Goal: Task Accomplishment & Management: Use online tool/utility

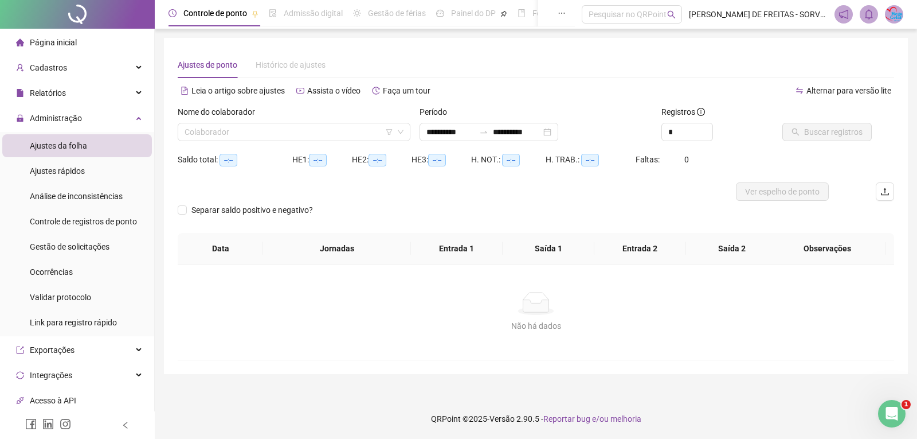
click at [312, 141] on div "Nome do colaborador Colaborador" at bounding box center [294, 127] width 242 height 45
click at [308, 129] on input "search" at bounding box center [289, 131] width 209 height 17
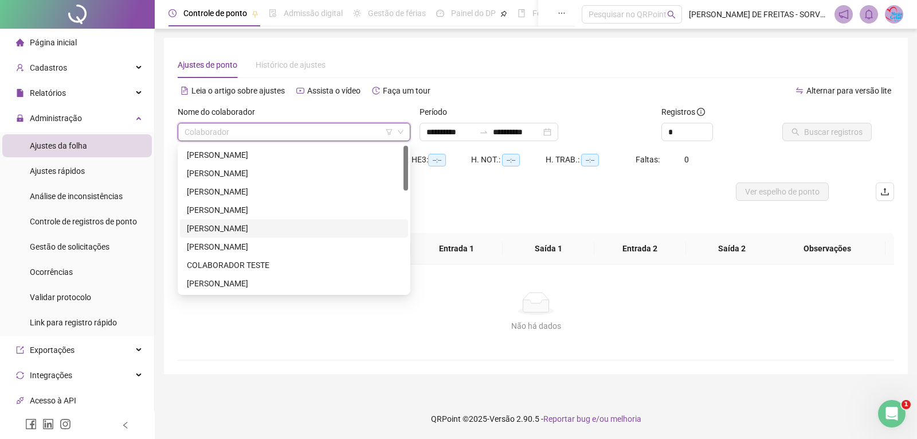
click at [212, 232] on div "[PERSON_NAME]" at bounding box center [294, 228] width 214 height 13
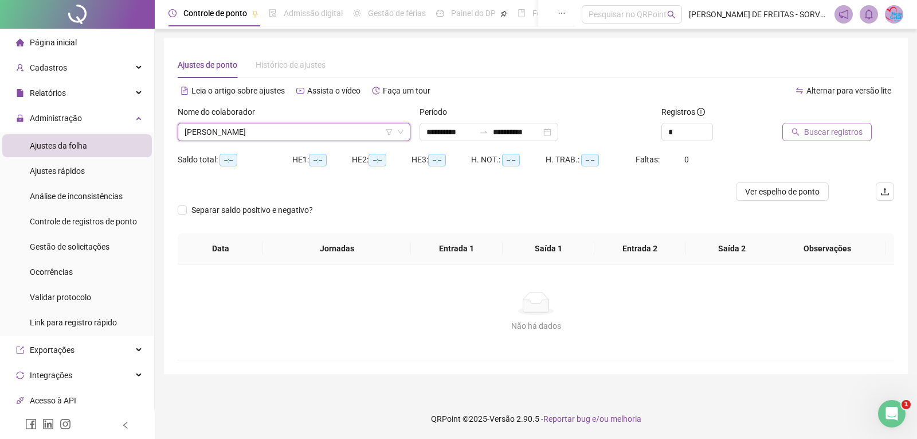
click at [854, 134] on span "Buscar registros" at bounding box center [833, 132] width 58 height 13
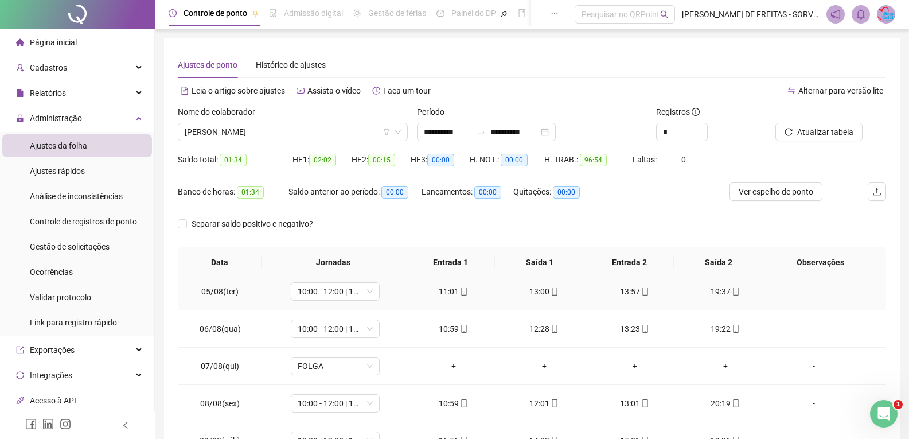
scroll to position [45, 0]
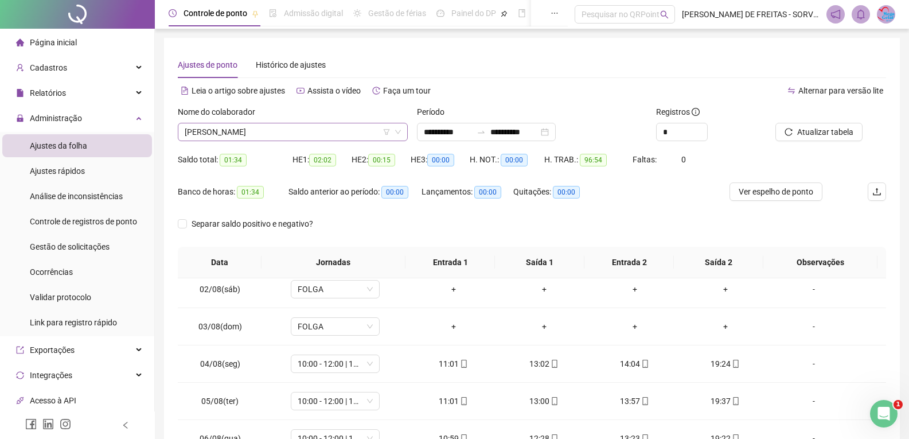
click at [399, 129] on icon "down" at bounding box center [397, 131] width 7 height 7
click at [397, 130] on icon "down" at bounding box center [397, 131] width 7 height 7
click at [327, 131] on span "[PERSON_NAME]" at bounding box center [293, 131] width 216 height 17
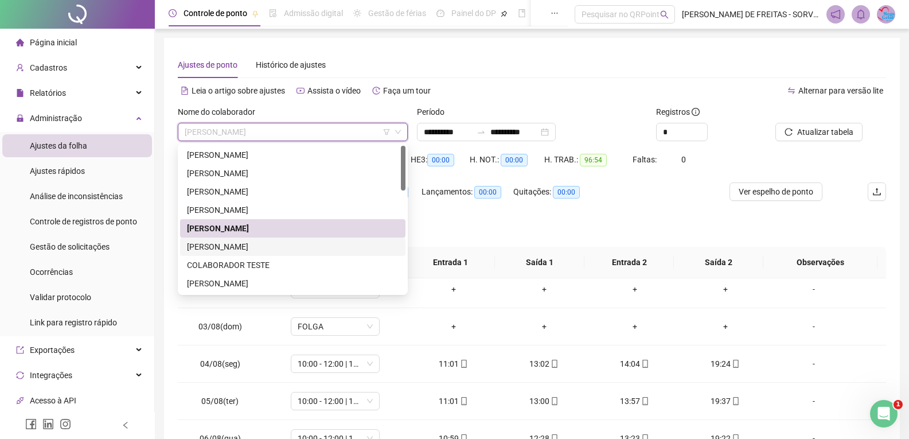
click at [287, 248] on div "[PERSON_NAME]" at bounding box center [293, 246] width 212 height 13
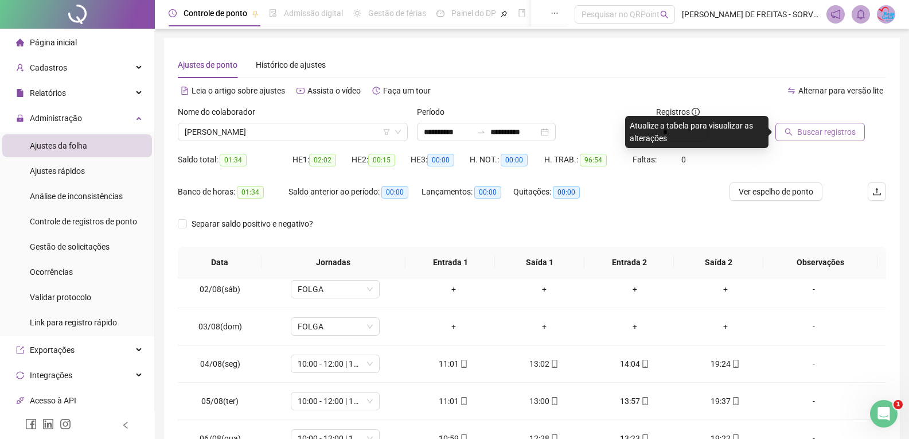
click at [795, 134] on button "Buscar registros" at bounding box center [819, 132] width 89 height 18
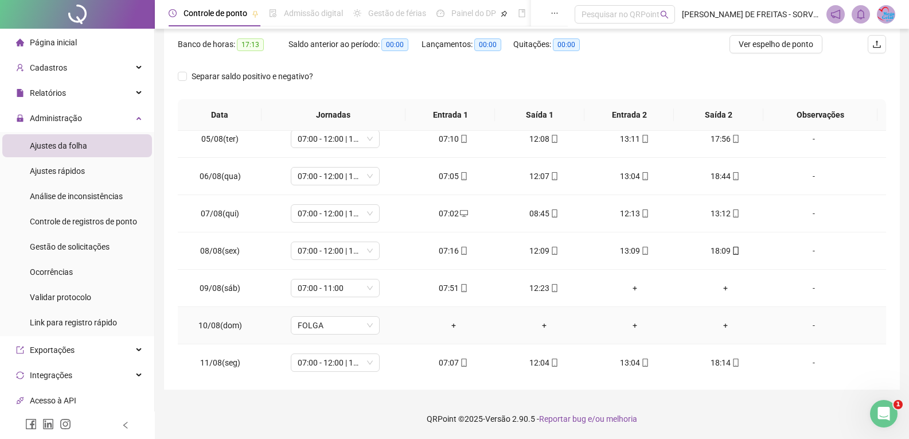
scroll to position [389, 0]
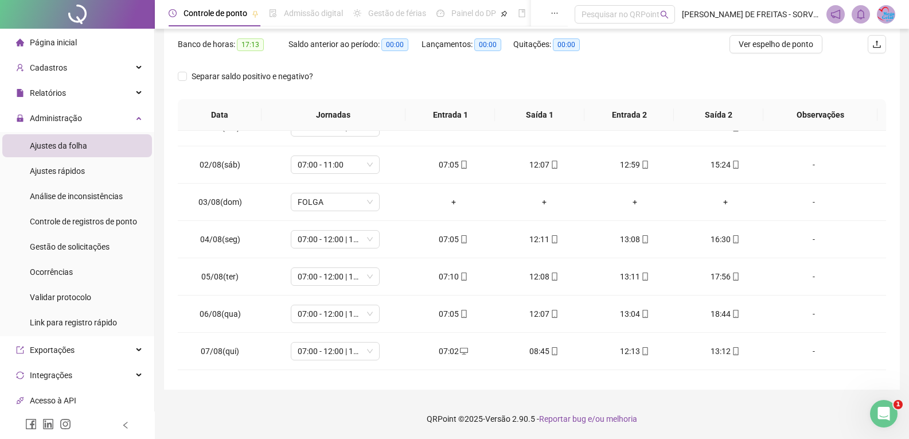
scroll to position [0, 0]
